Goal: Transaction & Acquisition: Purchase product/service

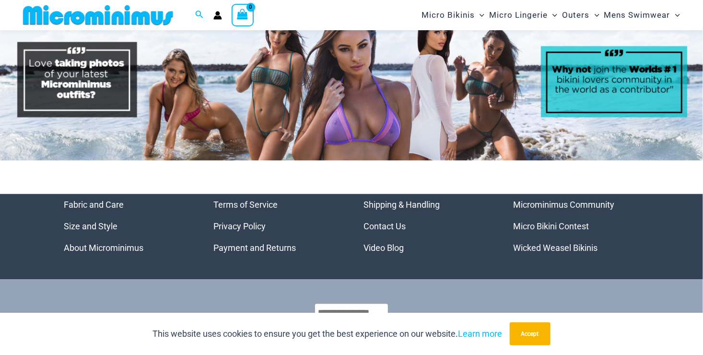
scroll to position [4525, 0]
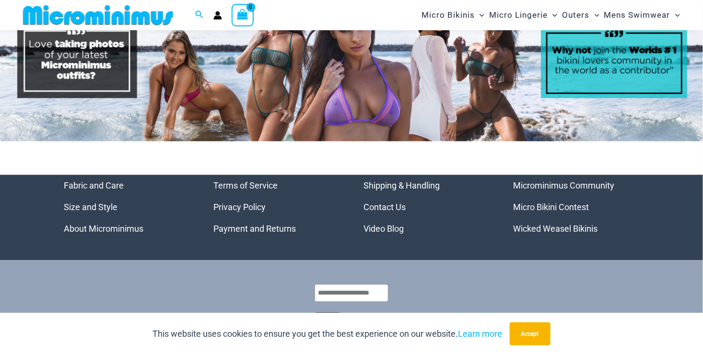
click at [538, 180] on link "Microminimus Community" at bounding box center [564, 185] width 101 height 10
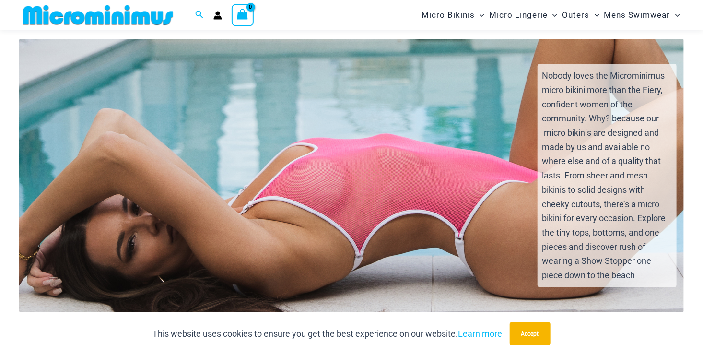
scroll to position [2165, 0]
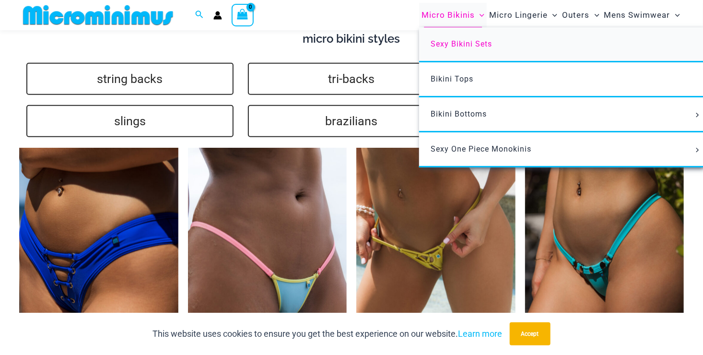
click at [474, 41] on span "Sexy Bikini Sets" at bounding box center [461, 43] width 61 height 9
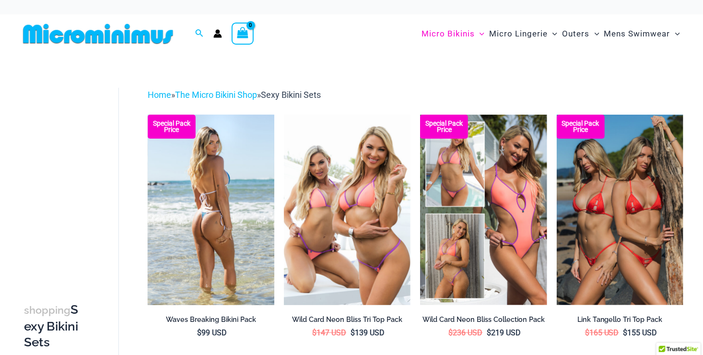
click at [230, 242] on img at bounding box center [211, 210] width 127 height 190
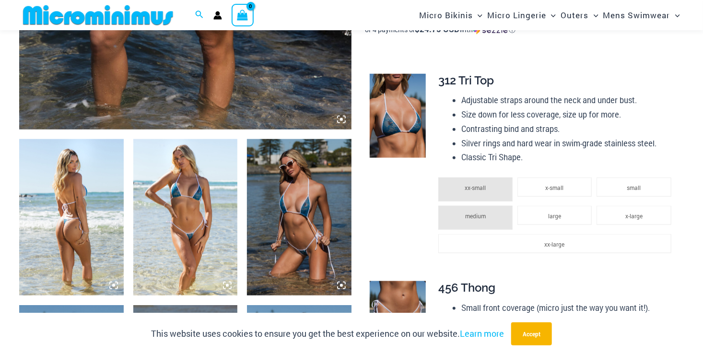
scroll to position [476, 0]
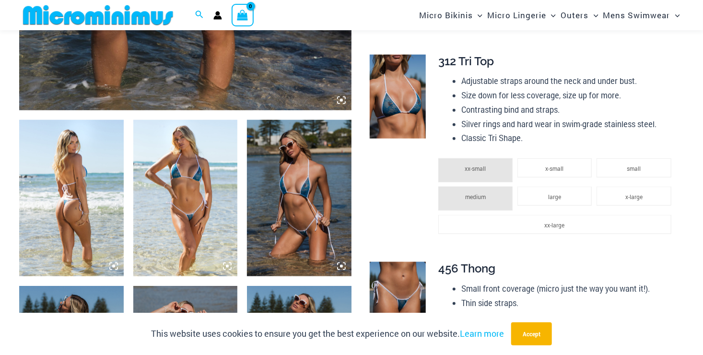
click at [183, 184] on img at bounding box center [185, 198] width 105 height 156
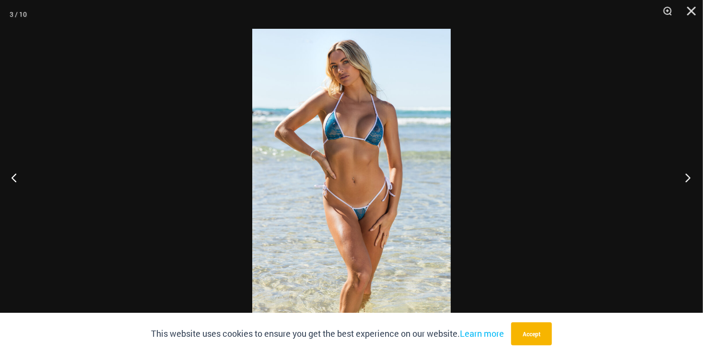
click at [685, 175] on button "Next" at bounding box center [685, 178] width 36 height 48
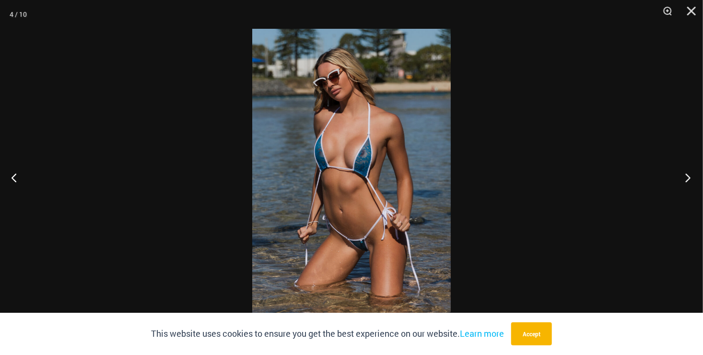
click at [685, 175] on button "Next" at bounding box center [685, 178] width 36 height 48
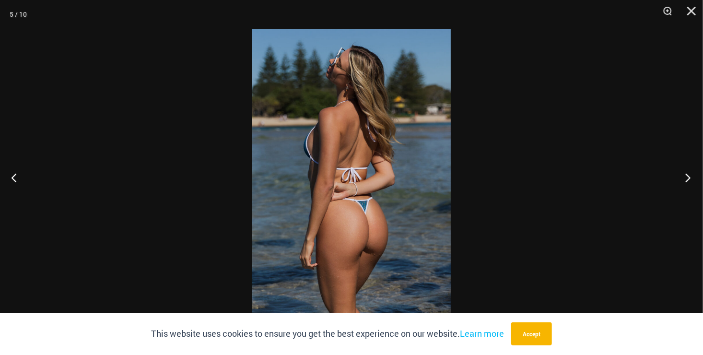
click at [685, 174] on button "Next" at bounding box center [685, 178] width 36 height 48
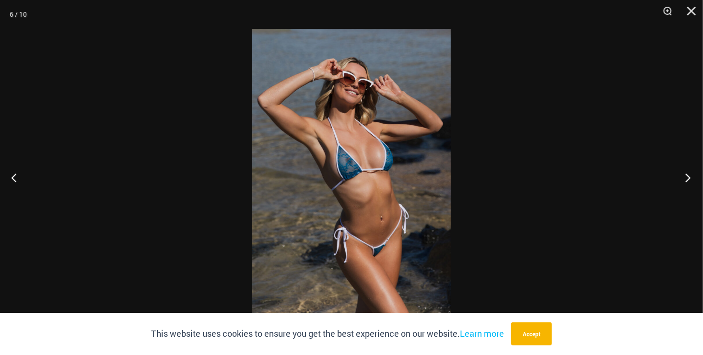
click at [685, 174] on button "Next" at bounding box center [685, 178] width 36 height 48
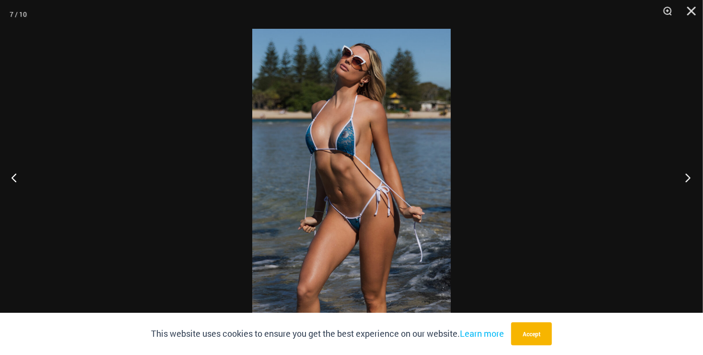
click at [685, 173] on button "Next" at bounding box center [685, 178] width 36 height 48
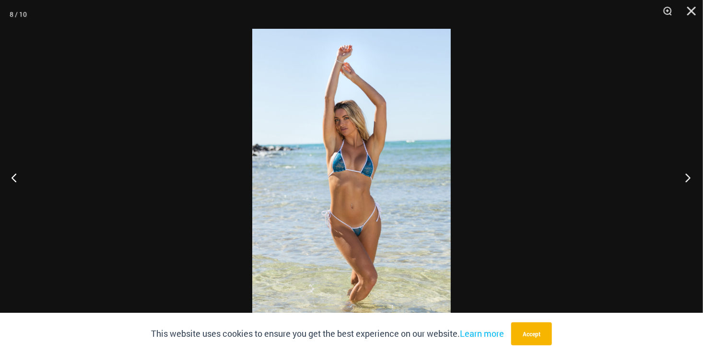
click at [685, 173] on button "Next" at bounding box center [685, 178] width 36 height 48
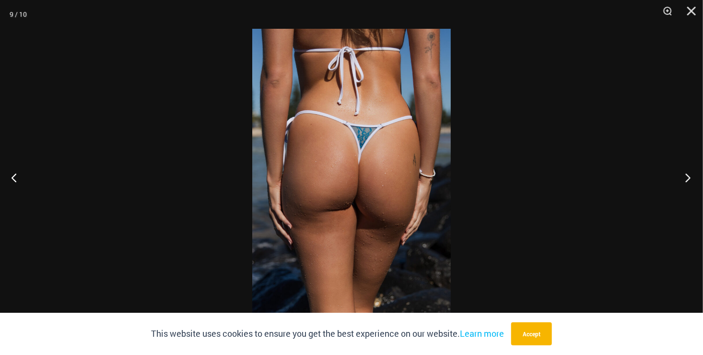
click at [685, 173] on button "Next" at bounding box center [685, 178] width 36 height 48
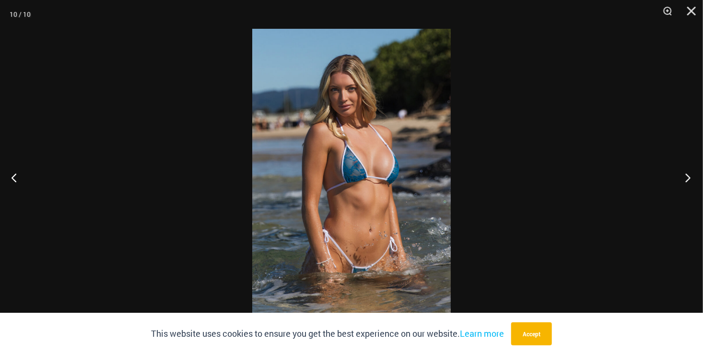
click at [686, 173] on button "Next" at bounding box center [685, 178] width 36 height 48
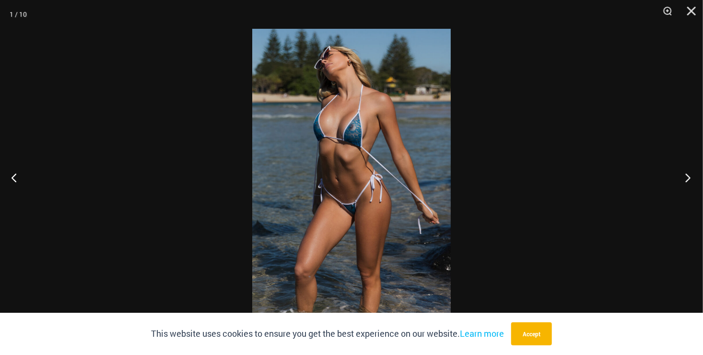
click at [686, 173] on button "Next" at bounding box center [685, 178] width 36 height 48
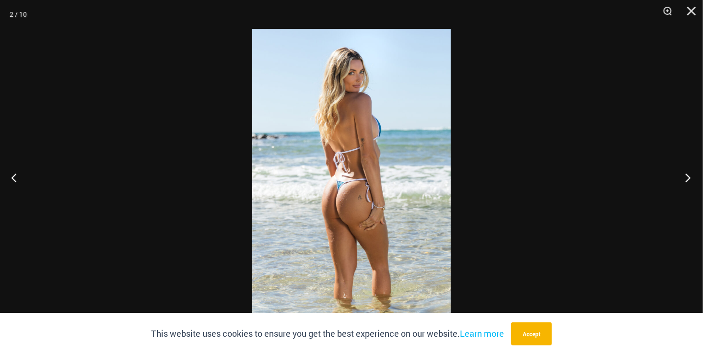
click at [686, 173] on button "Next" at bounding box center [685, 178] width 36 height 48
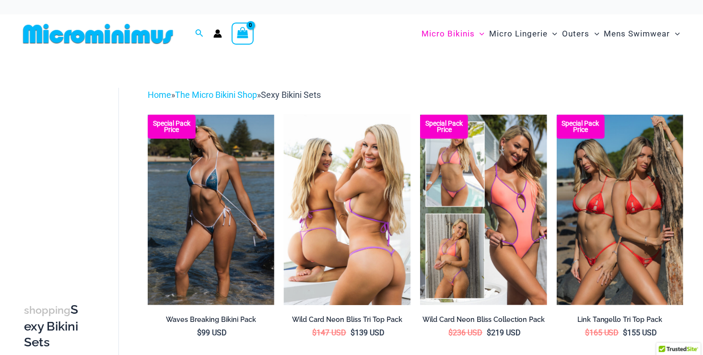
click at [348, 249] on img at bounding box center [347, 210] width 127 height 190
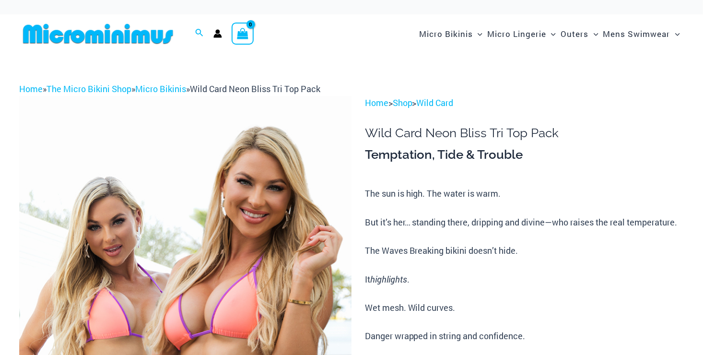
click at [283, 253] on img at bounding box center [185, 345] width 332 height 499
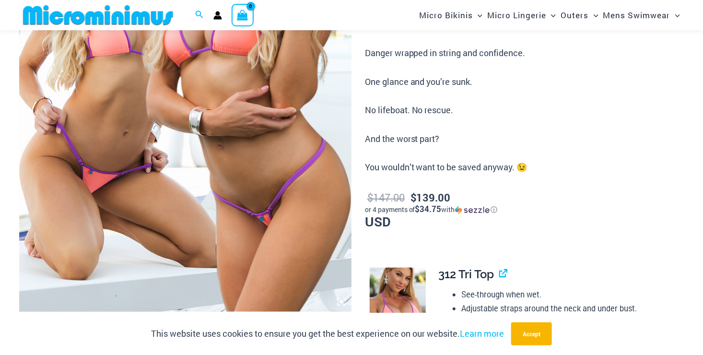
scroll to position [326, 0]
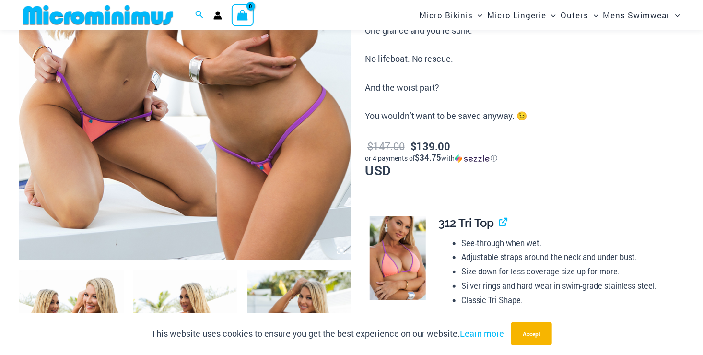
click at [311, 286] on img at bounding box center [299, 348] width 105 height 156
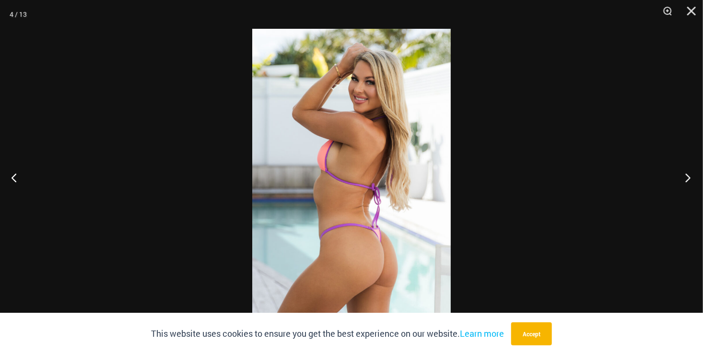
click at [683, 173] on button "Next" at bounding box center [685, 178] width 36 height 48
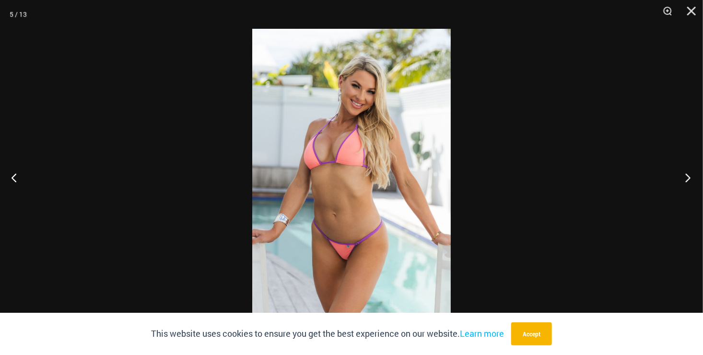
click at [683, 173] on button "Next" at bounding box center [685, 178] width 36 height 48
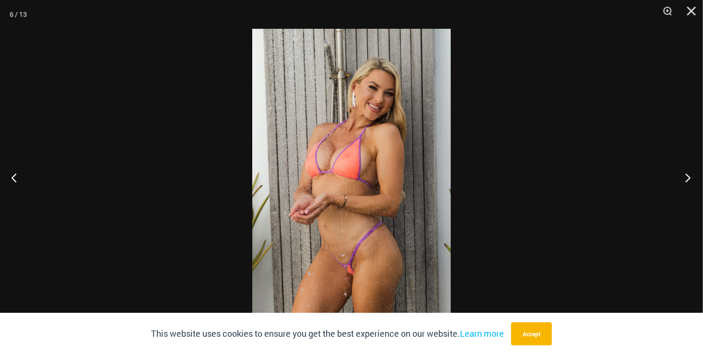
click at [683, 173] on button "Next" at bounding box center [685, 178] width 36 height 48
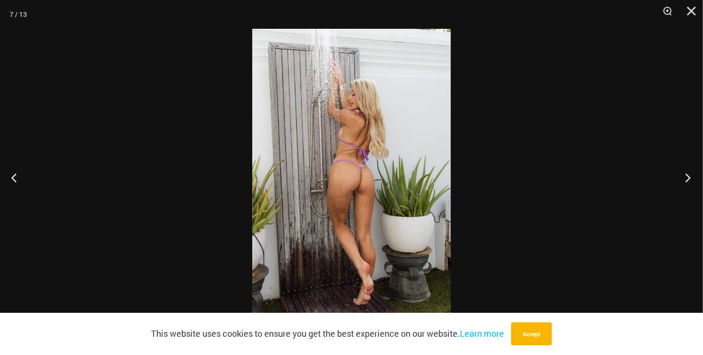
click at [683, 172] on button "Next" at bounding box center [685, 178] width 36 height 48
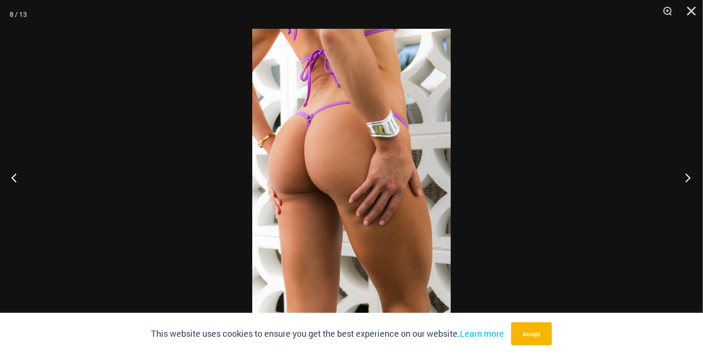
click at [683, 172] on button "Next" at bounding box center [685, 178] width 36 height 48
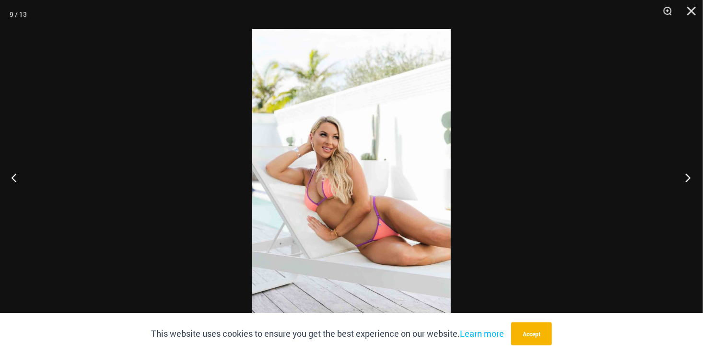
click at [683, 172] on button "Next" at bounding box center [685, 178] width 36 height 48
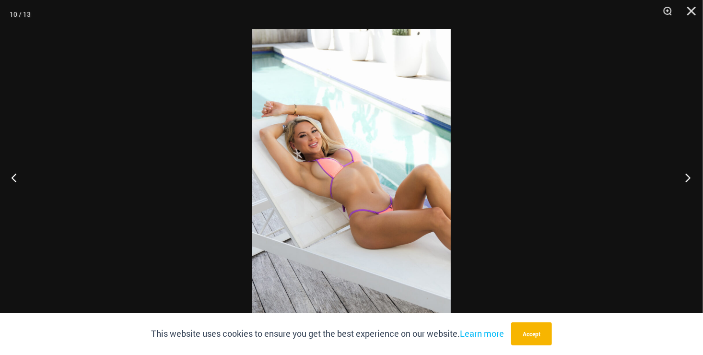
click at [683, 172] on button "Next" at bounding box center [685, 178] width 36 height 48
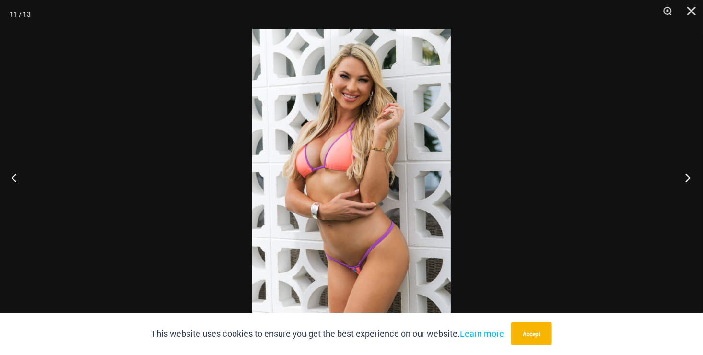
click at [683, 172] on button "Next" at bounding box center [685, 178] width 36 height 48
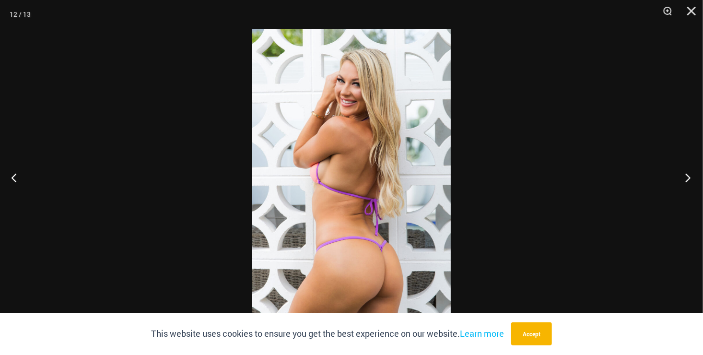
click at [683, 172] on button "Next" at bounding box center [685, 178] width 36 height 48
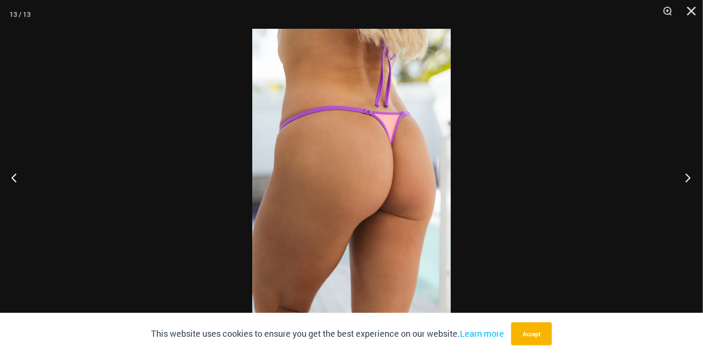
click at [683, 172] on button "Next" at bounding box center [685, 178] width 36 height 48
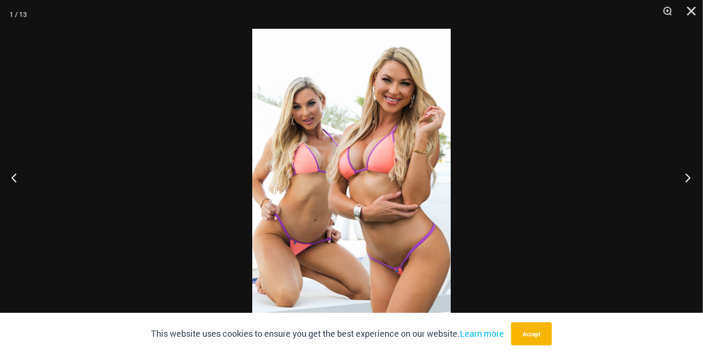
click at [683, 172] on button "Next" at bounding box center [685, 178] width 36 height 48
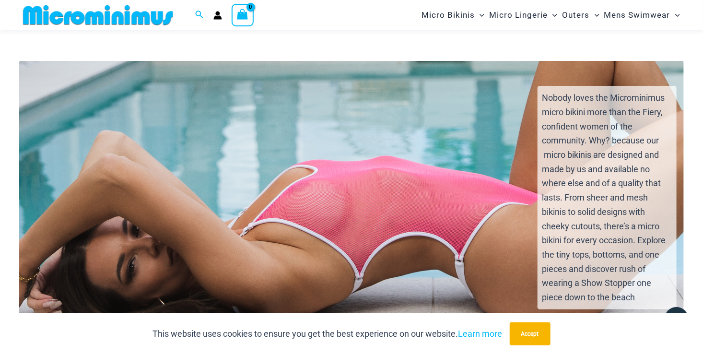
scroll to position [1851, 0]
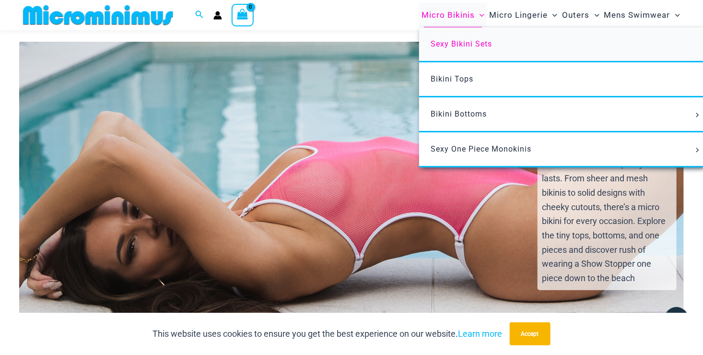
click at [467, 40] on span "Sexy Bikini Sets" at bounding box center [461, 43] width 61 height 9
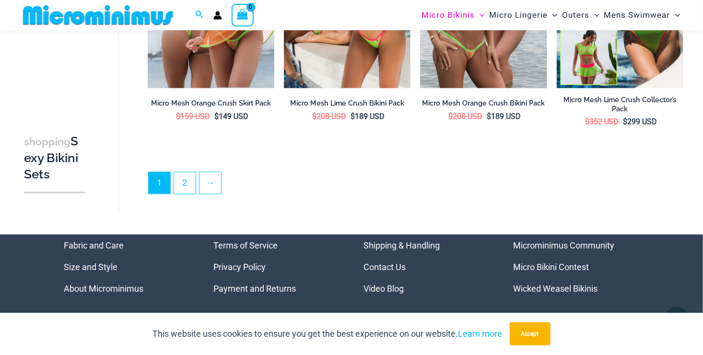
scroll to position [2084, 0]
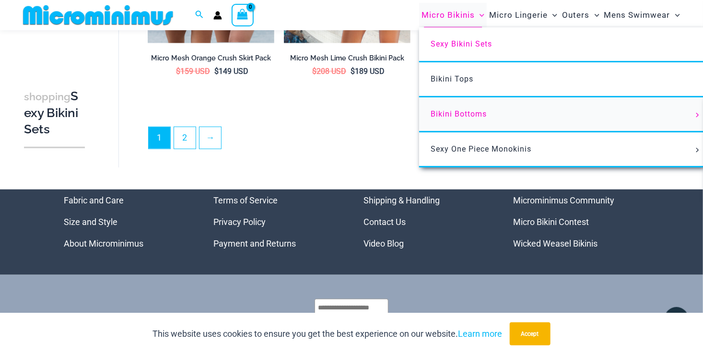
click at [459, 112] on span "Bikini Bottoms" at bounding box center [459, 113] width 56 height 9
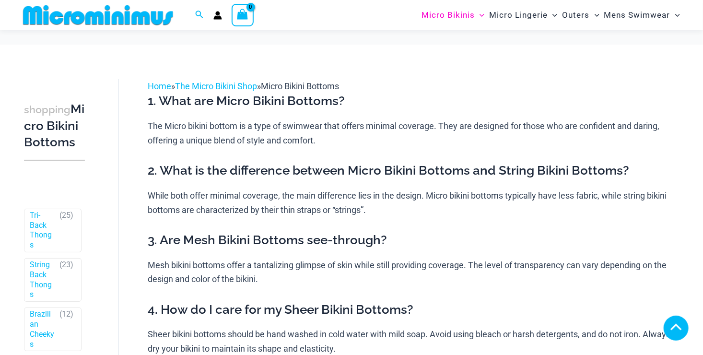
scroll to position [477, 0]
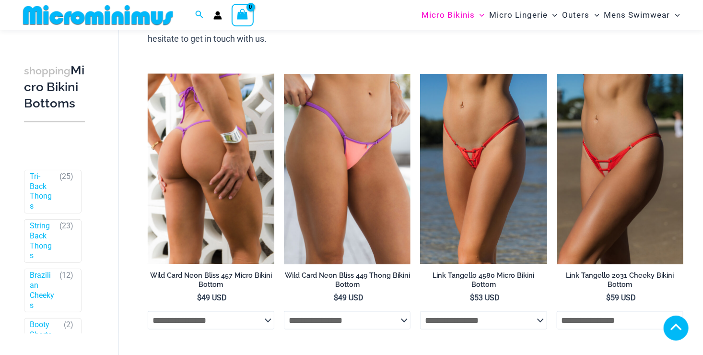
click at [247, 140] on img at bounding box center [211, 169] width 127 height 190
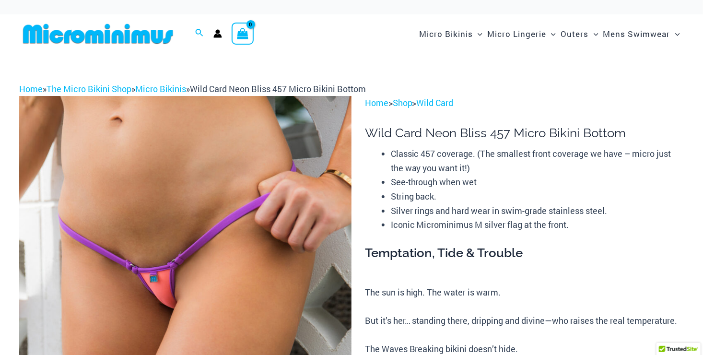
click at [230, 211] on img at bounding box center [185, 345] width 332 height 499
click at [254, 196] on img at bounding box center [185, 345] width 332 height 499
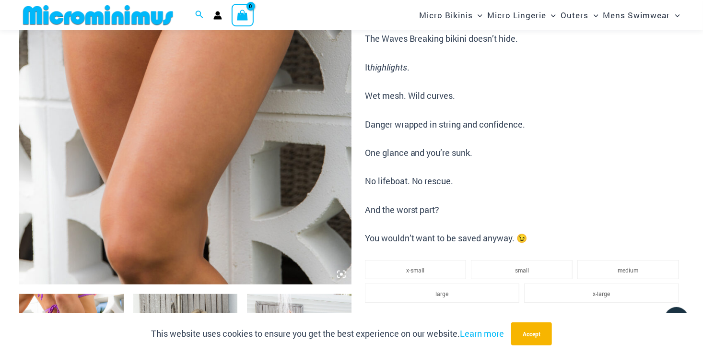
scroll to position [612, 0]
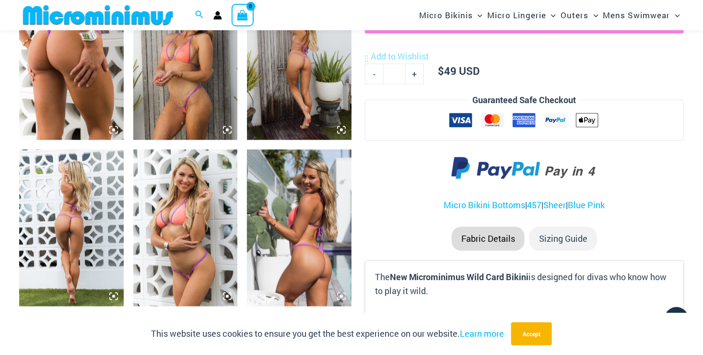
click at [188, 89] on img at bounding box center [185, 62] width 105 height 156
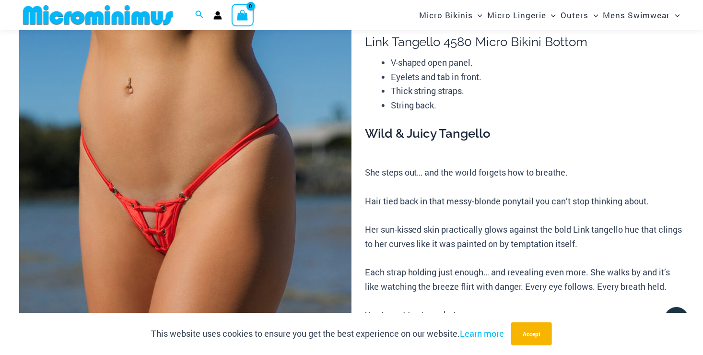
scroll to position [393, 0]
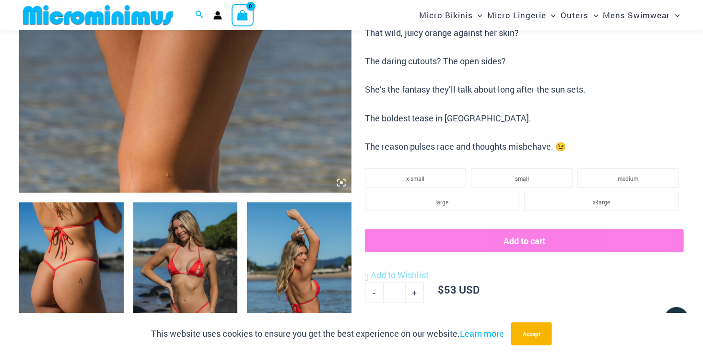
click at [68, 242] on img at bounding box center [71, 280] width 105 height 156
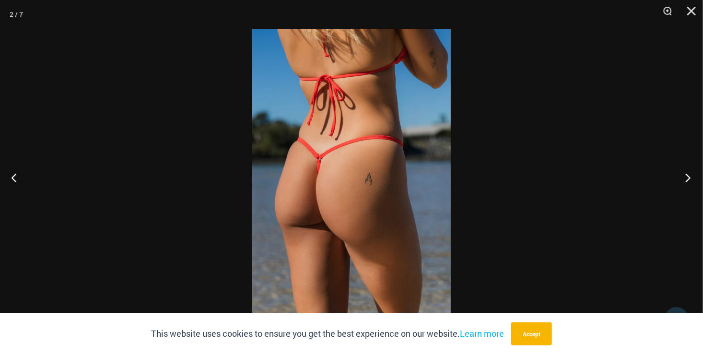
click at [690, 178] on button "Next" at bounding box center [685, 178] width 36 height 48
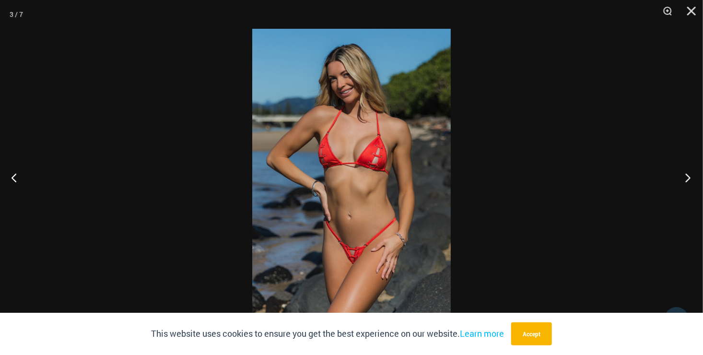
click at [689, 178] on button "Next" at bounding box center [685, 178] width 36 height 48
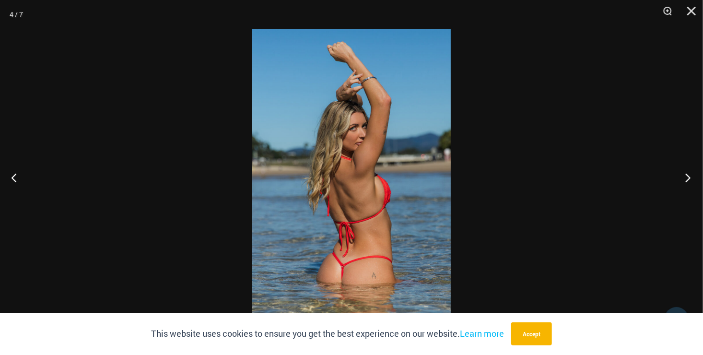
click at [689, 178] on button "Next" at bounding box center [685, 178] width 36 height 48
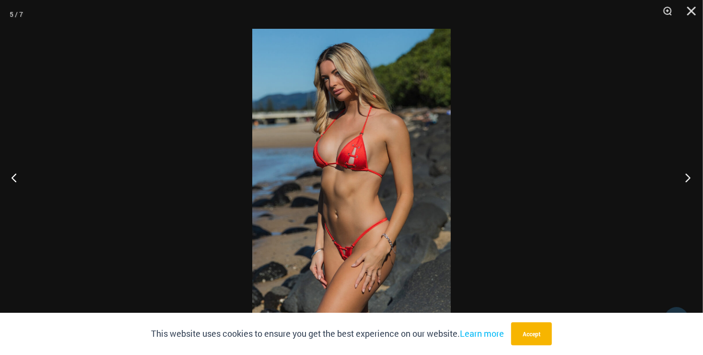
click at [689, 178] on button "Next" at bounding box center [685, 178] width 36 height 48
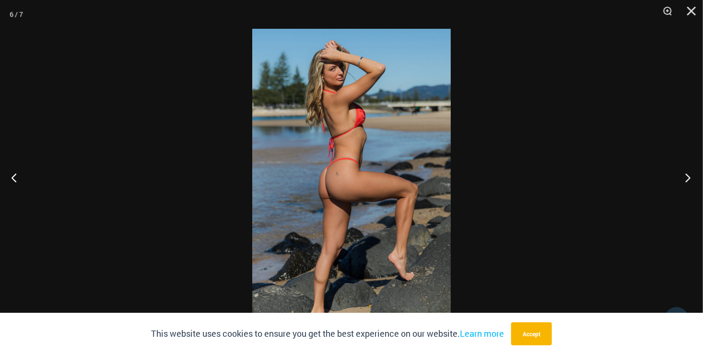
click at [689, 178] on button "Next" at bounding box center [685, 178] width 36 height 48
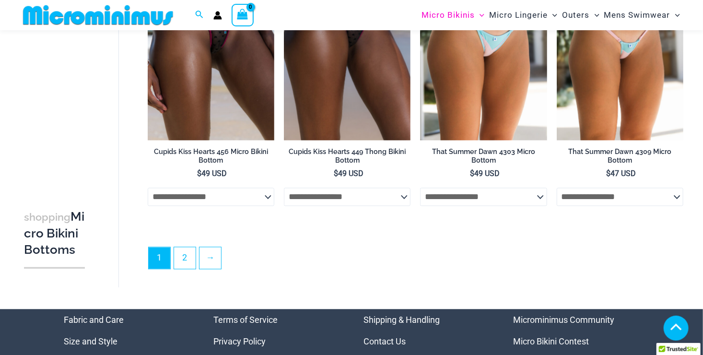
scroll to position [2610, 0]
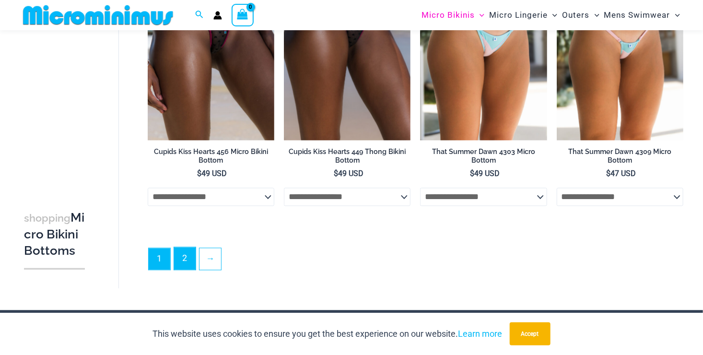
click at [185, 257] on link "2" at bounding box center [185, 259] width 22 height 23
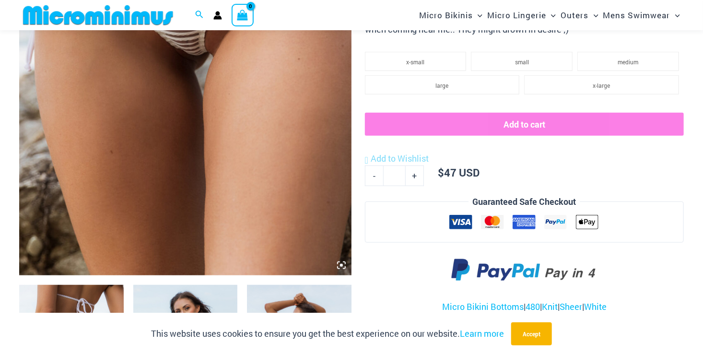
scroll to position [324, 0]
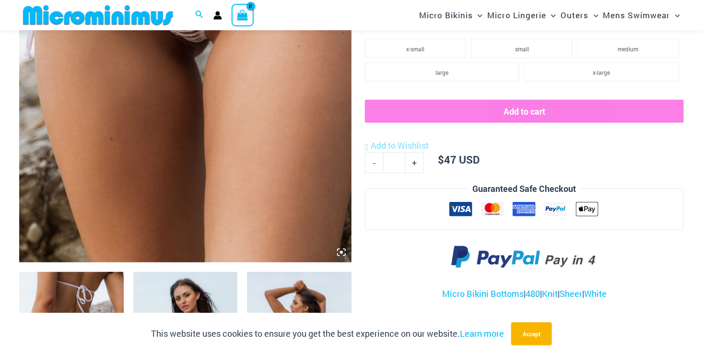
click at [185, 286] on img at bounding box center [185, 350] width 105 height 156
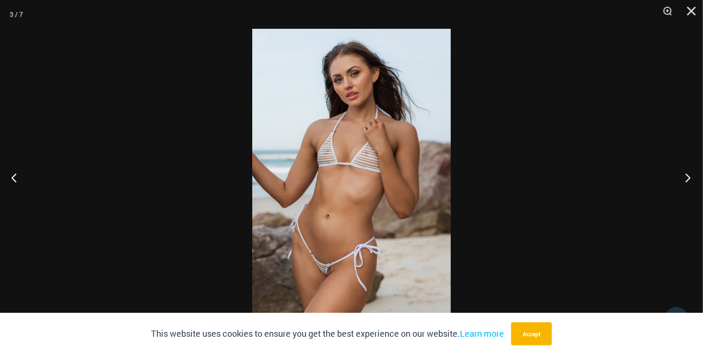
click at [690, 175] on button "Next" at bounding box center [685, 178] width 36 height 48
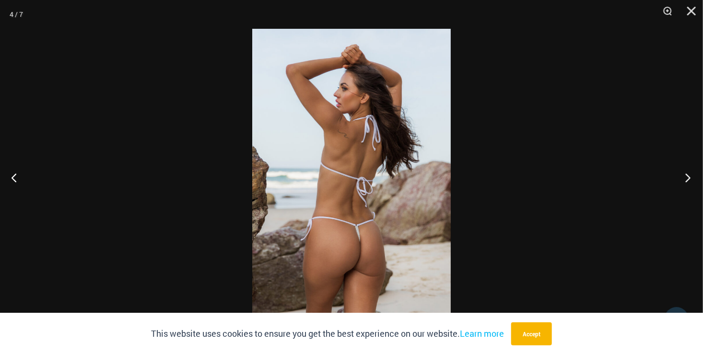
click at [689, 175] on button "Next" at bounding box center [685, 178] width 36 height 48
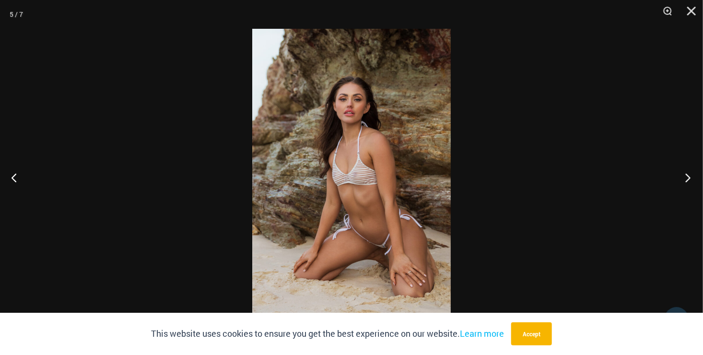
click at [689, 175] on button "Next" at bounding box center [685, 178] width 36 height 48
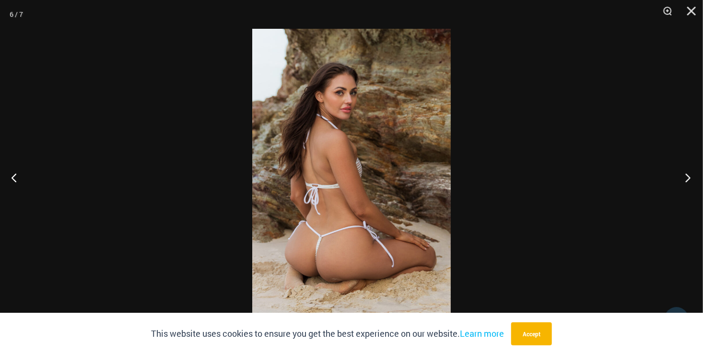
click at [689, 175] on button "Next" at bounding box center [685, 178] width 36 height 48
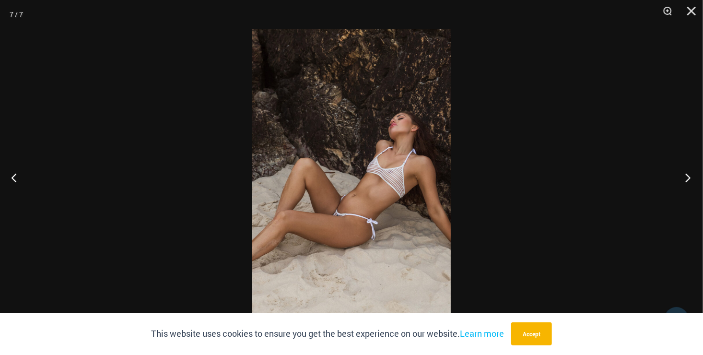
click at [689, 175] on button "Next" at bounding box center [685, 178] width 36 height 48
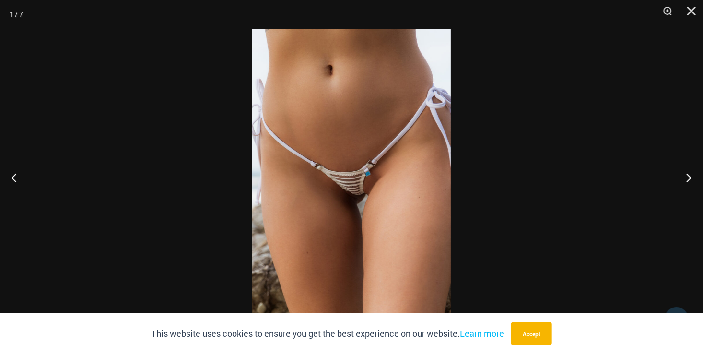
scroll to position [1070, 0]
click at [693, 12] on button "Close" at bounding box center [688, 14] width 24 height 29
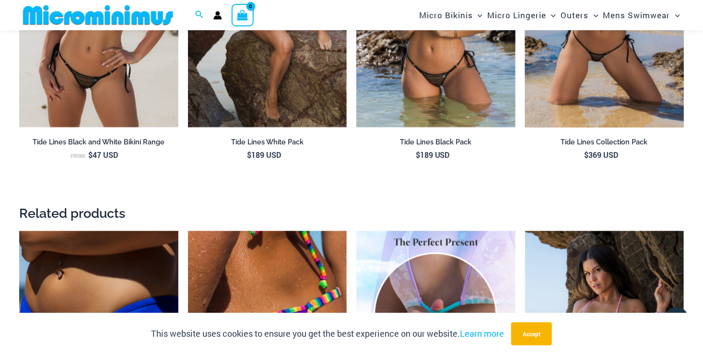
click at [565, 73] on img at bounding box center [604, 8] width 159 height 238
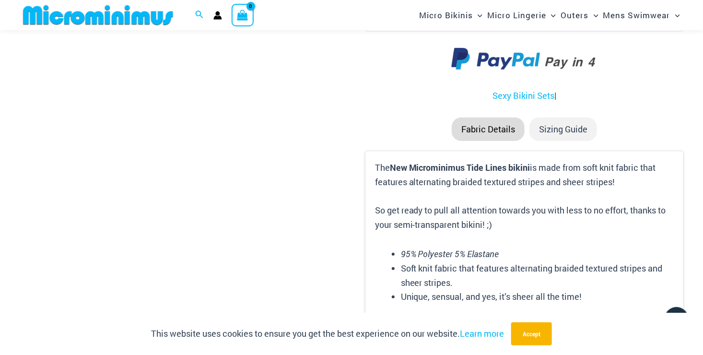
scroll to position [2295, 0]
